Goal: Information Seeking & Learning: Learn about a topic

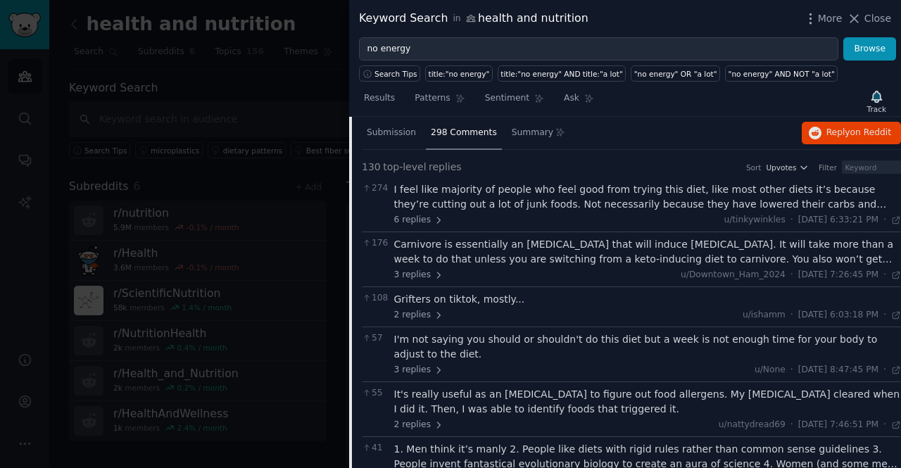
scroll to position [211, 0]
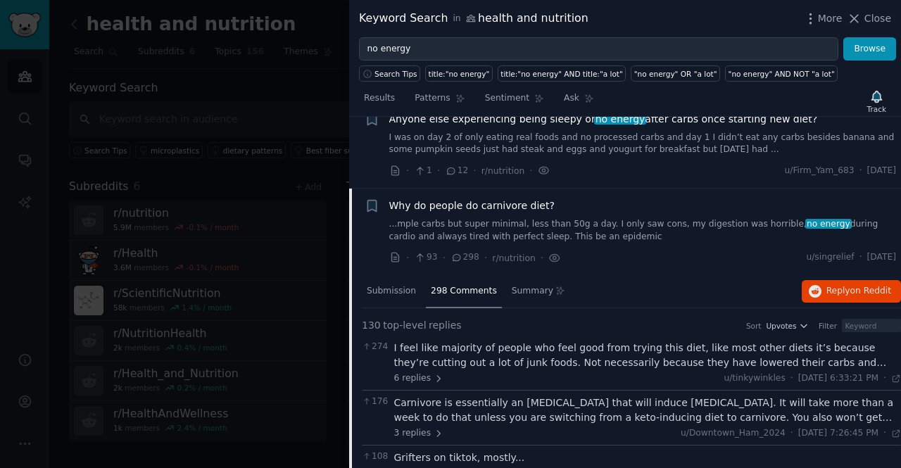
click at [509, 215] on div "Why do people do carnivore diet? ...mple carbs but super minimal, less than 50g…" at bounding box center [643, 221] width 508 height 44
click at [490, 210] on span "Why do people do carnivore diet?" at bounding box center [471, 206] width 165 height 15
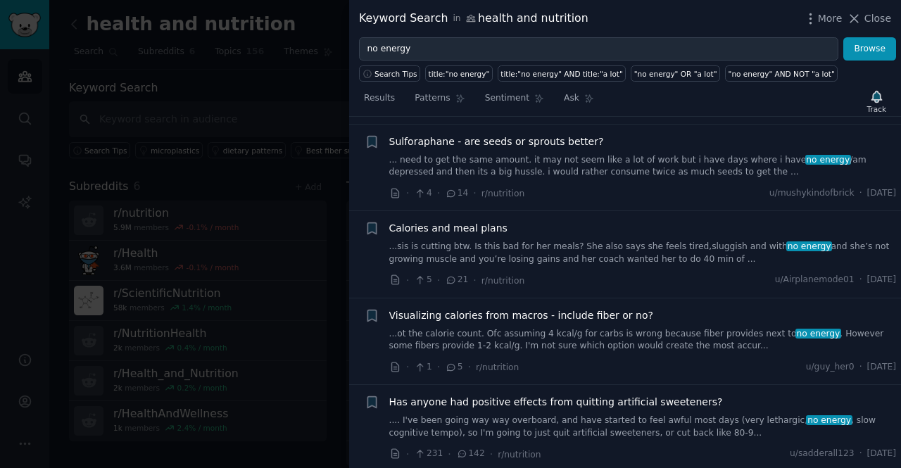
scroll to position [564, 0]
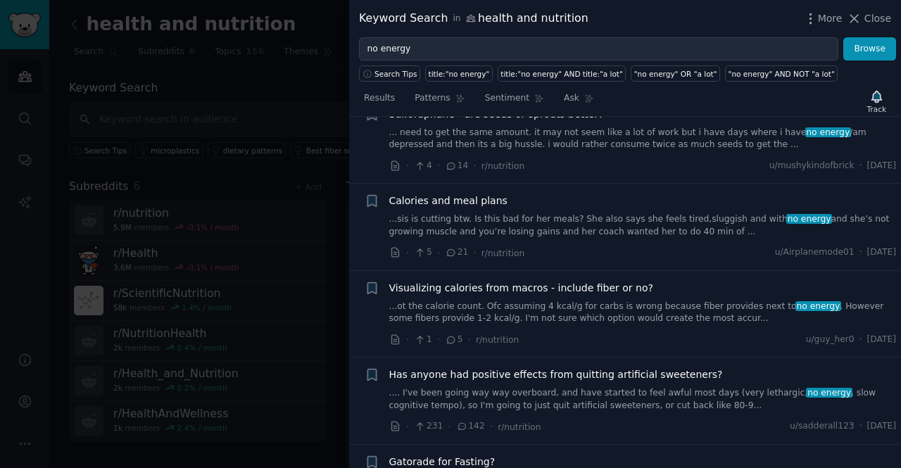
click at [518, 222] on link "...sis is cutting btw. Is this bad for her meals? She also says she feels tired…" at bounding box center [643, 225] width 508 height 25
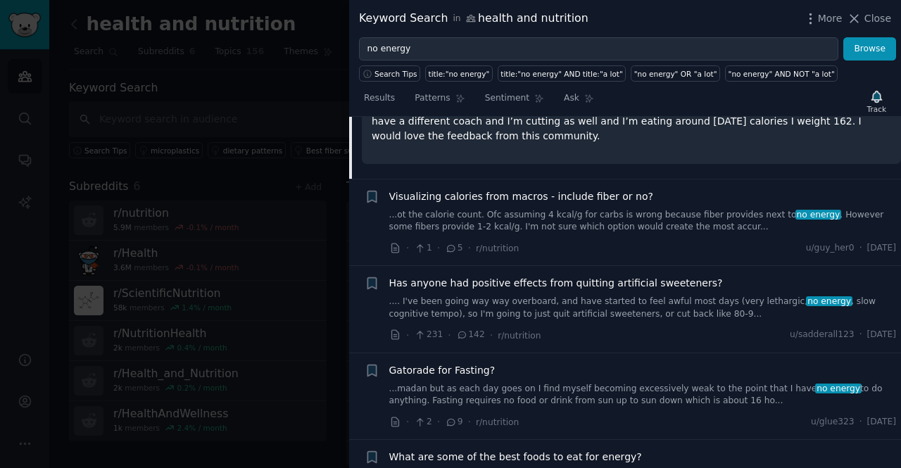
scroll to position [911, 0]
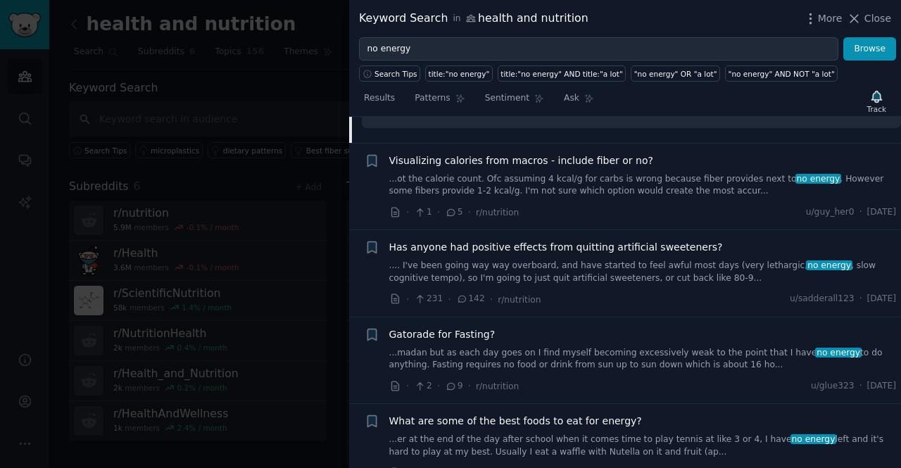
click at [568, 178] on link "...ot the calorie count. Ofc assuming 4 kcal/g for carbs is wrong because fiber…" at bounding box center [643, 185] width 508 height 25
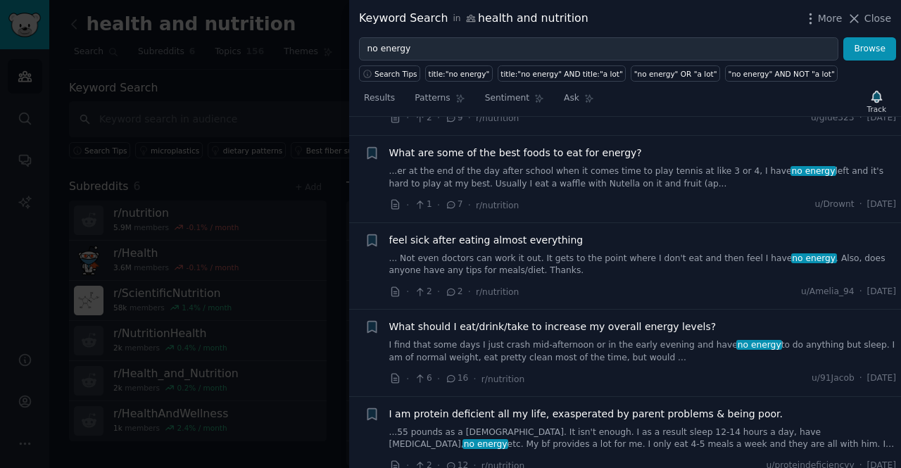
scroll to position [1208, 0]
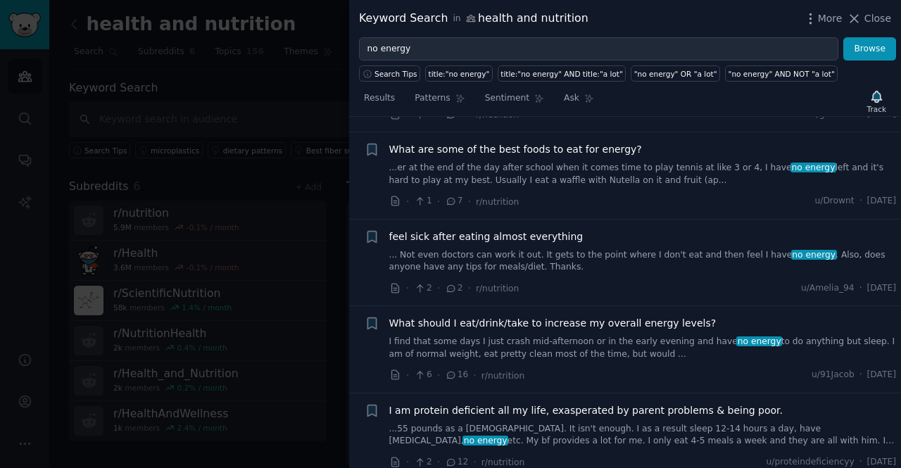
click at [551, 336] on link "I find that some days I just crash mid-afternoon or in the early evening and ha…" at bounding box center [643, 348] width 508 height 25
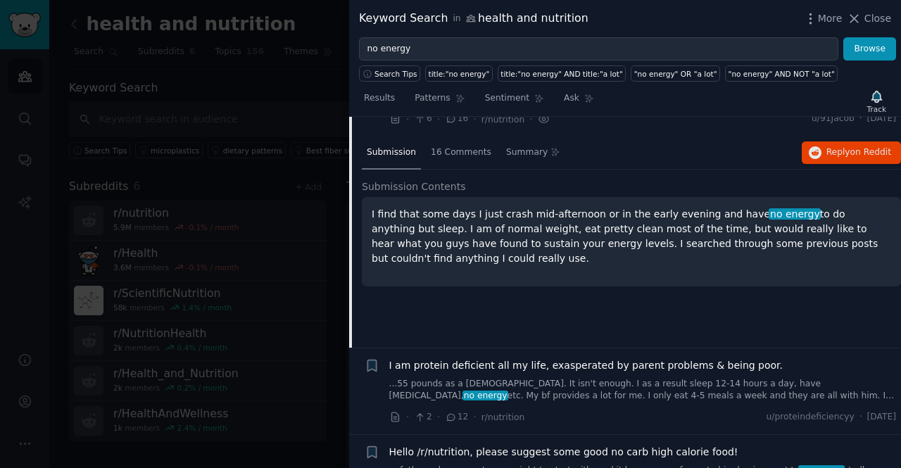
scroll to position [1149, 0]
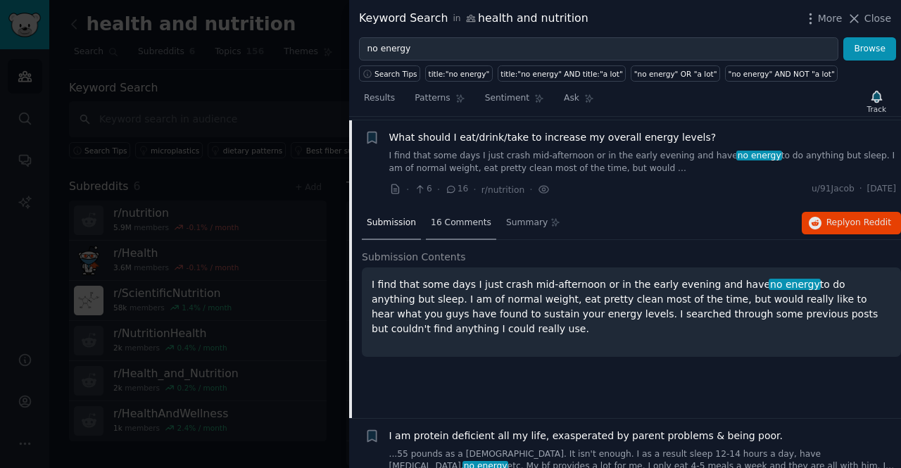
click at [455, 218] on span "16 Comments" at bounding box center [461, 223] width 61 height 13
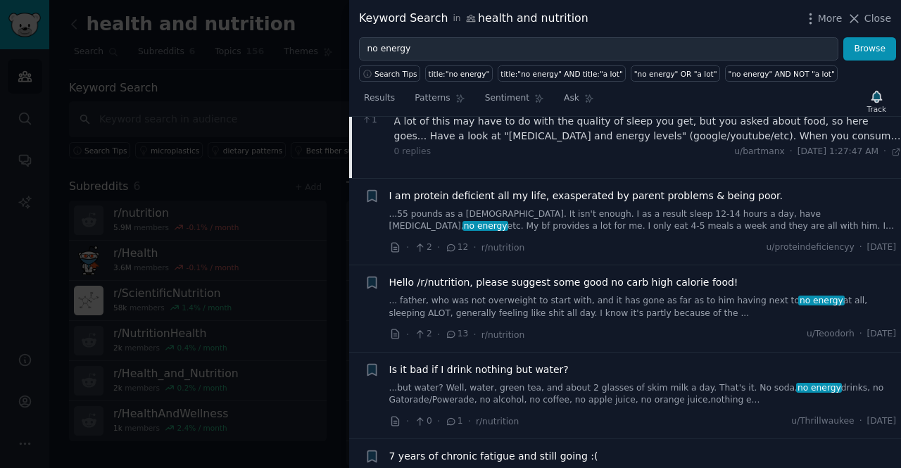
scroll to position [1642, 0]
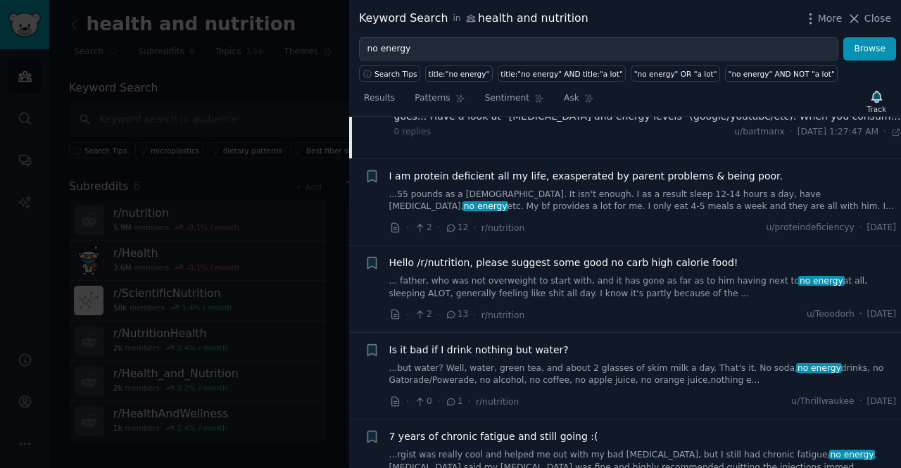
click at [596, 282] on link "... father, who was not overweight to start with, and it has gone as far as to …" at bounding box center [643, 287] width 508 height 25
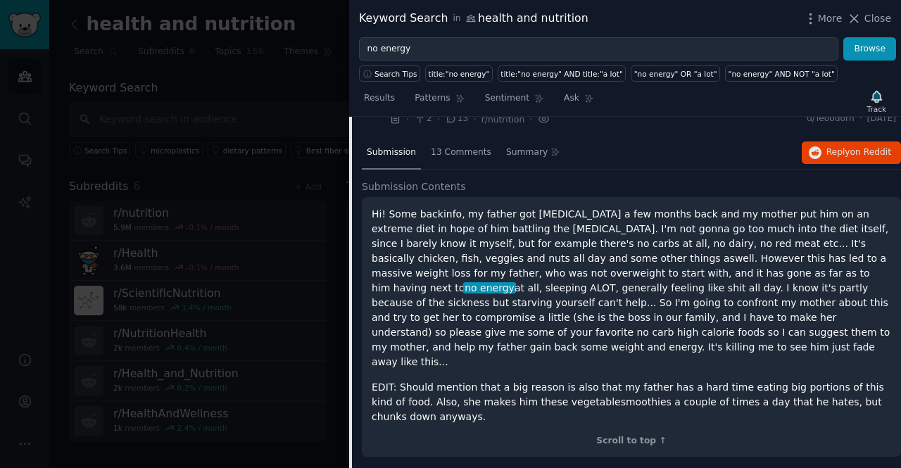
scroll to position [1605, 0]
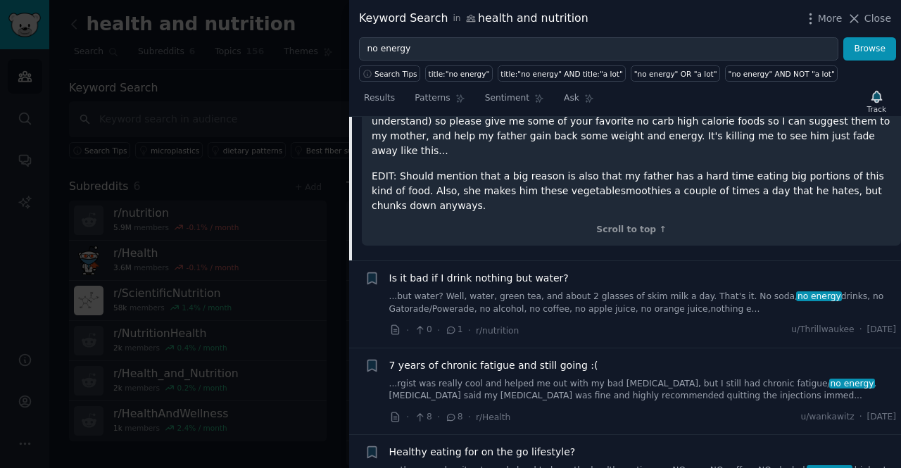
click at [603, 378] on link "...rgist was really cool and helped me out with my bad [MEDICAL_DATA], but I st…" at bounding box center [643, 390] width 508 height 25
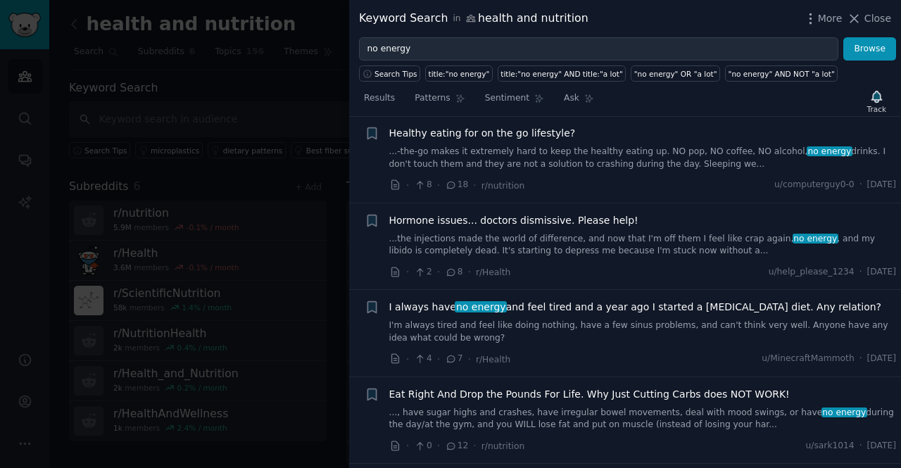
scroll to position [2341, 0]
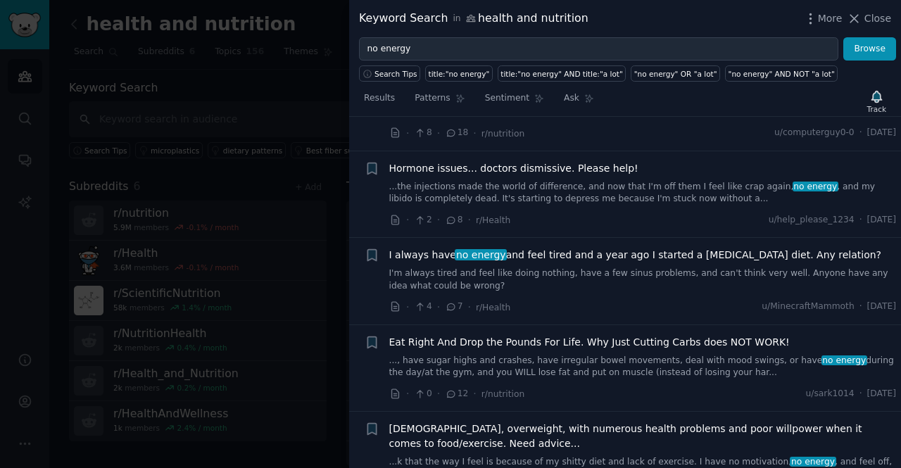
click at [580, 355] on link "..., have sugar highs and crashes, have irregular bowel movements, deal with mo…" at bounding box center [643, 367] width 508 height 25
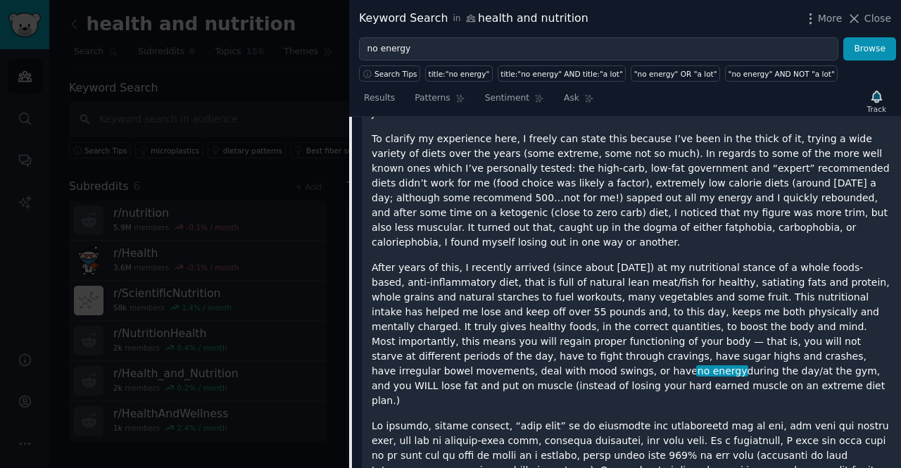
scroll to position [2278, 0]
